Goal: Information Seeking & Learning: Compare options

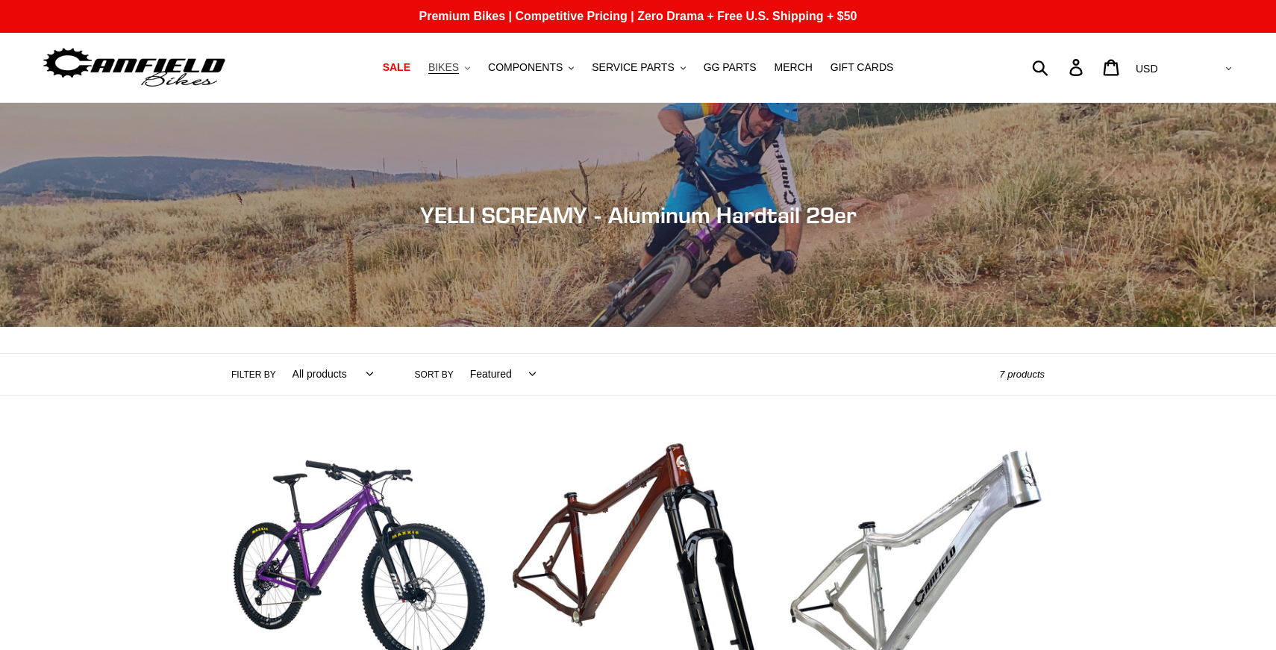
click at [459, 67] on span "BIKES" at bounding box center [443, 67] width 31 height 13
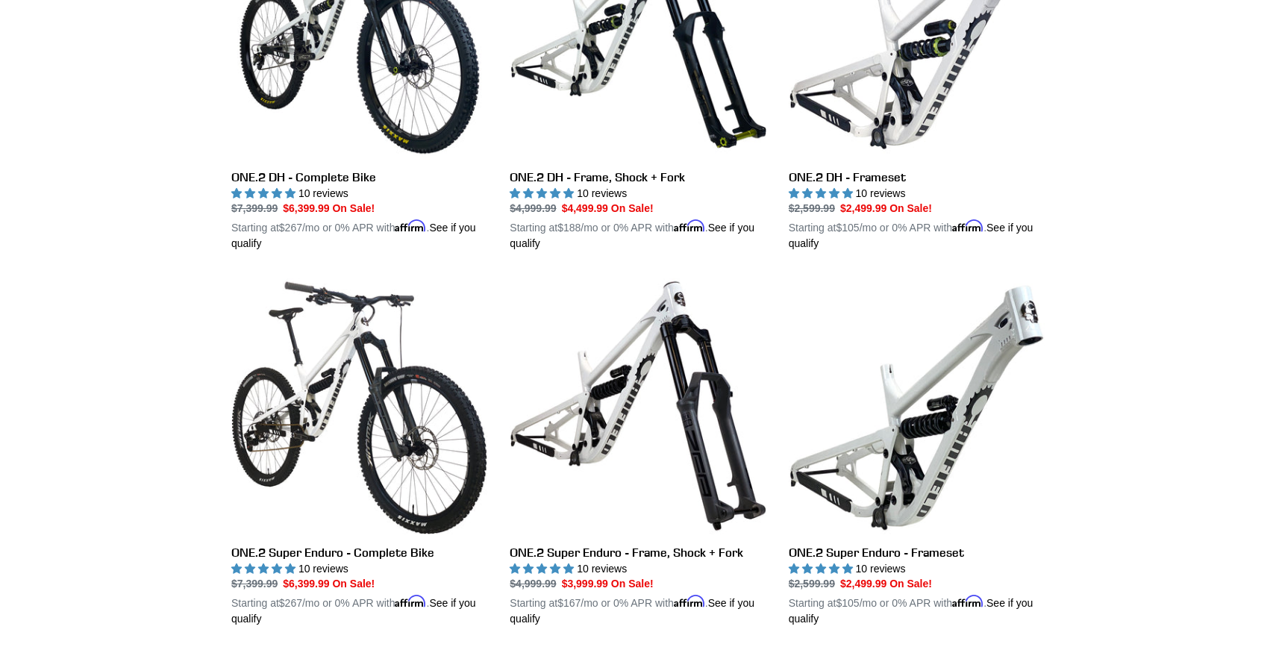
scroll to position [534, 0]
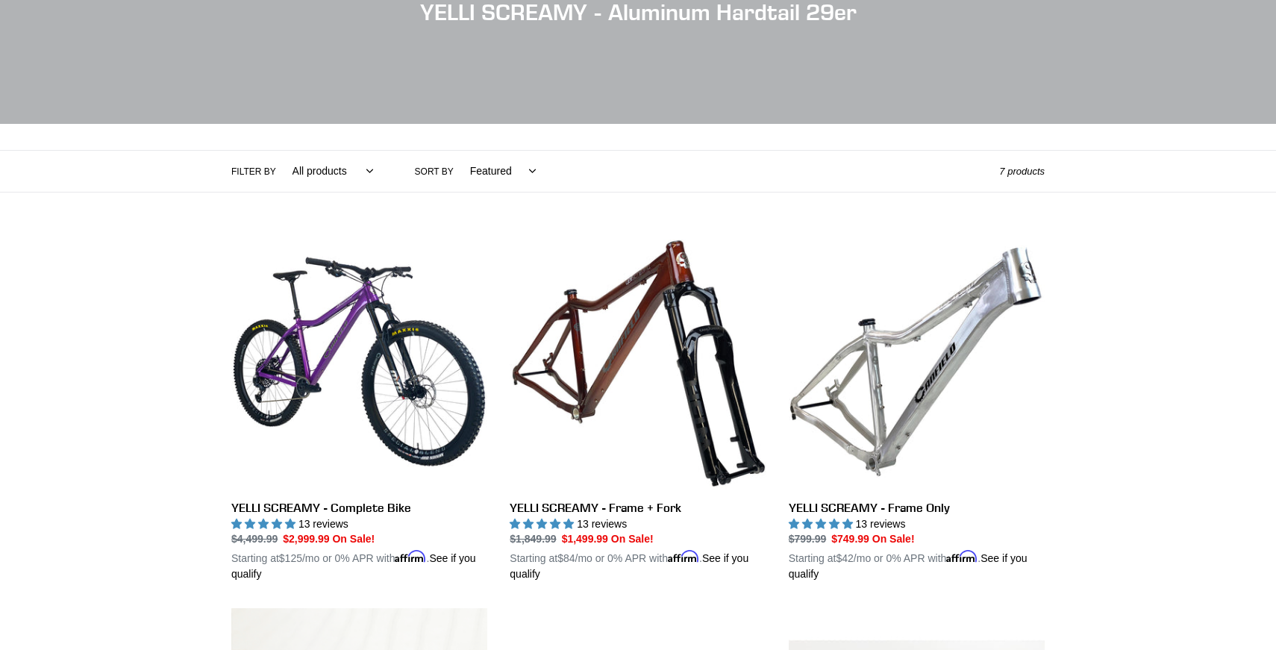
scroll to position [209, 0]
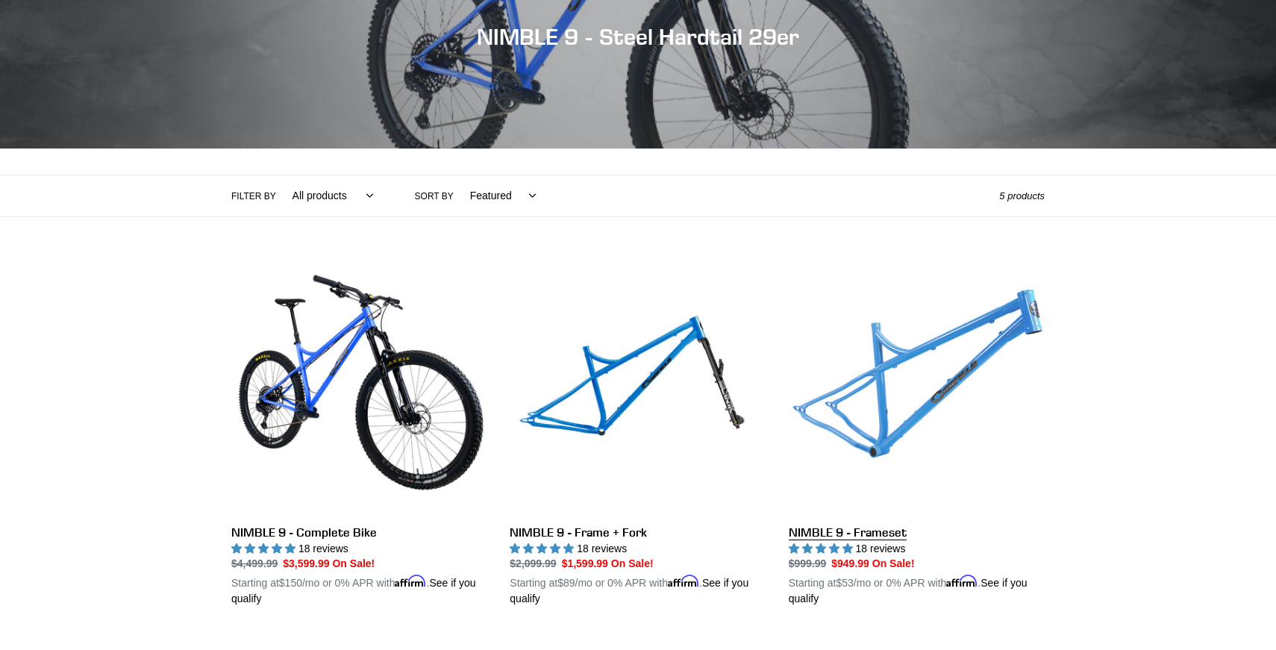
scroll to position [193, 0]
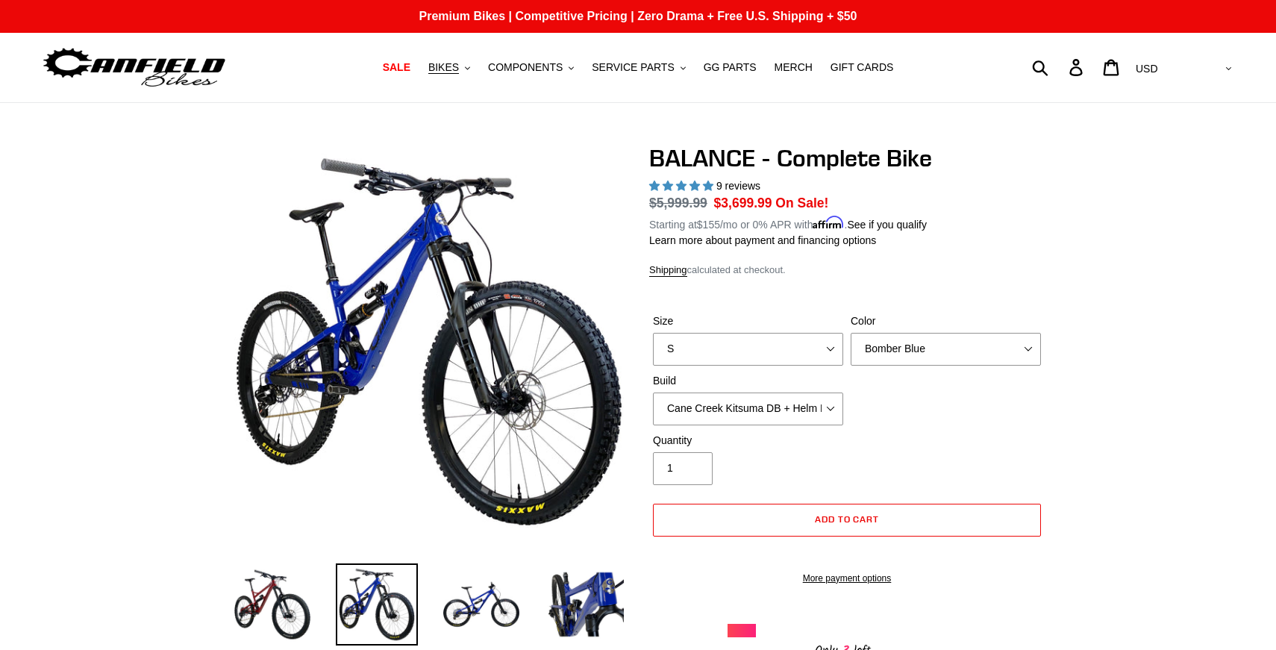
select select "highest-rating"
